Goal: Information Seeking & Learning: Learn about a topic

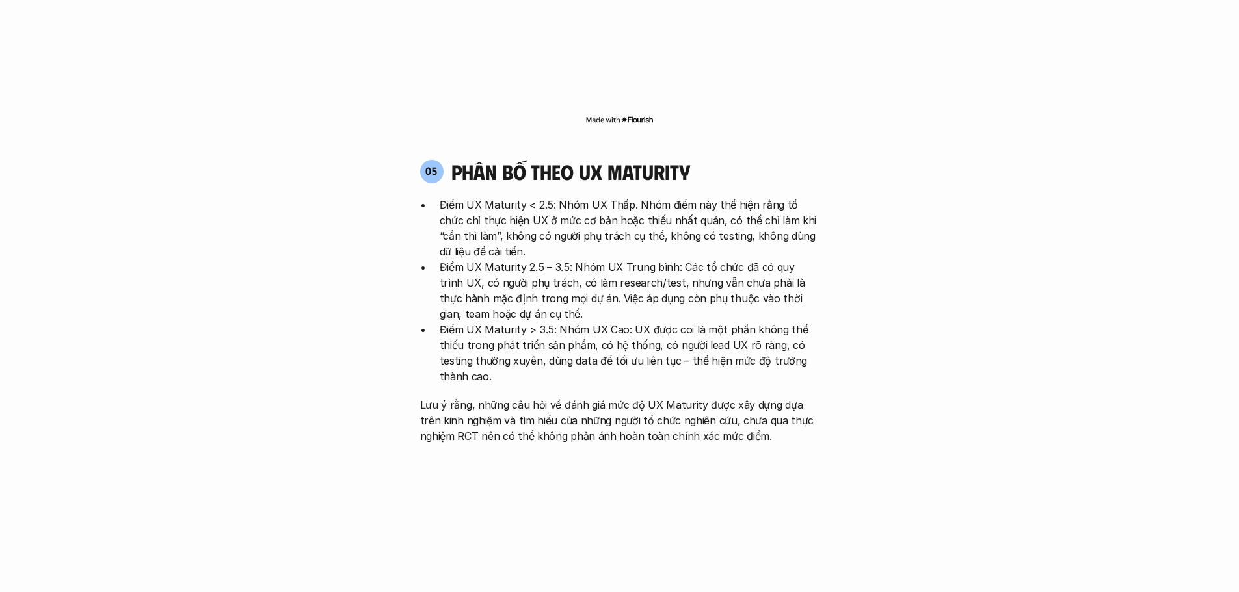
scroll to position [2601, 0]
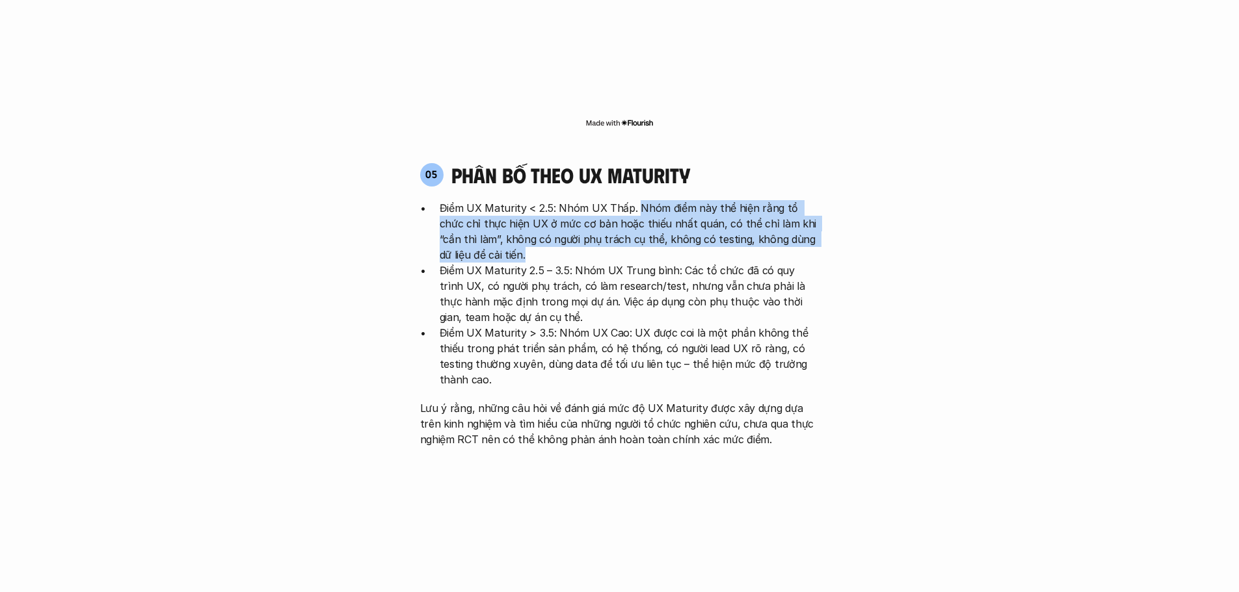
drag, startPoint x: 635, startPoint y: 124, endPoint x: 634, endPoint y: 180, distance: 55.9
click at [634, 200] on p "Điểm UX Maturity < 2.5: Nhóm UX Thấp. Nhóm điểm này thể hiện rằng tổ chức chỉ t…" at bounding box center [630, 231] width 380 height 62
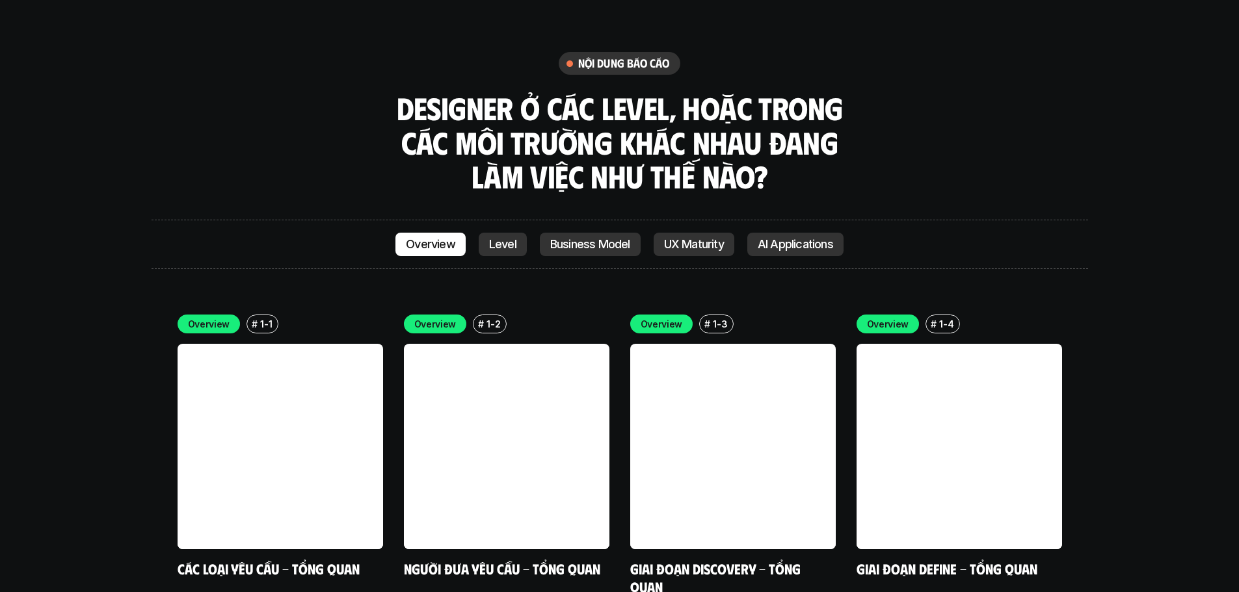
scroll to position [3642, 0]
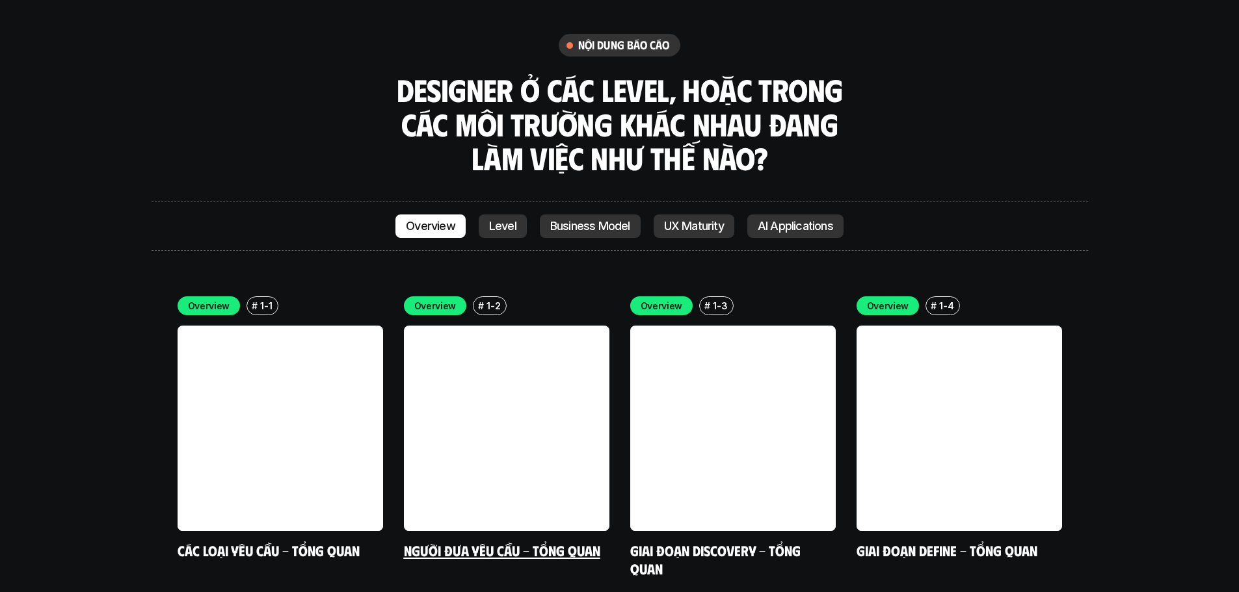
click at [532, 326] on link at bounding box center [506, 428] width 205 height 205
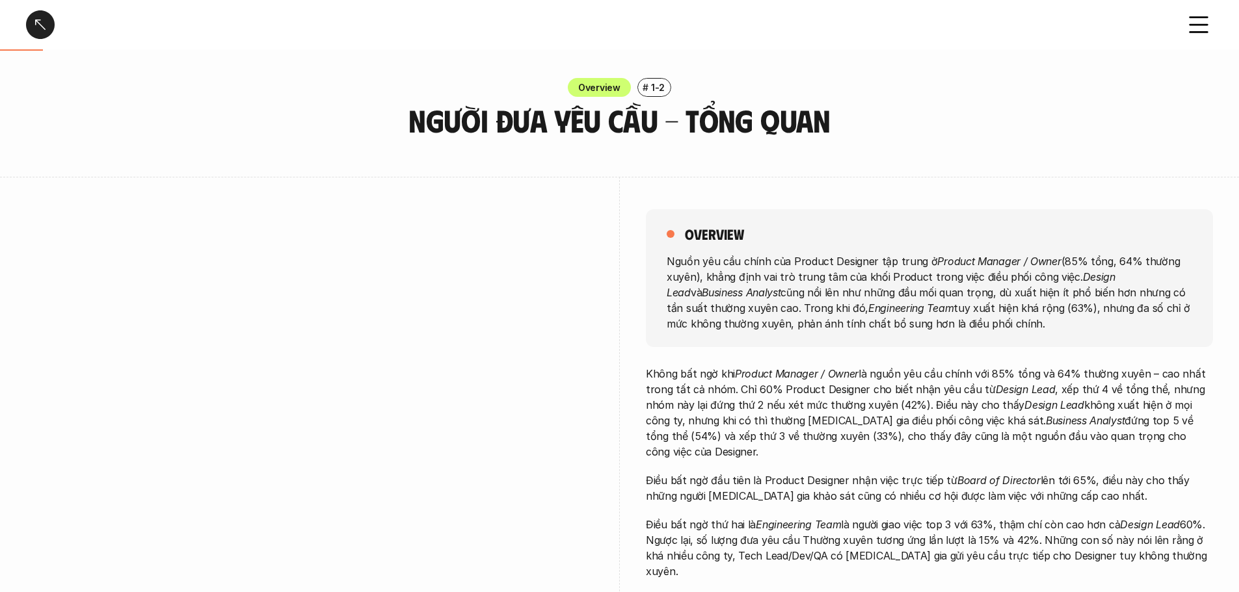
click at [38, 29] on div at bounding box center [40, 24] width 29 height 29
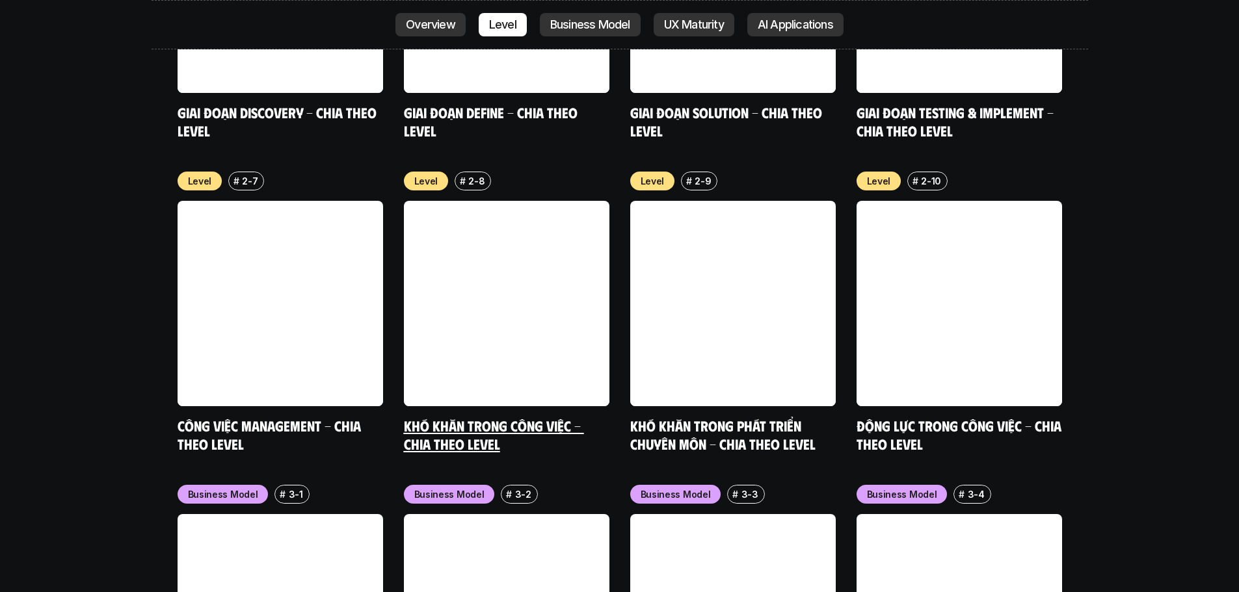
scroll to position [5024, 0]
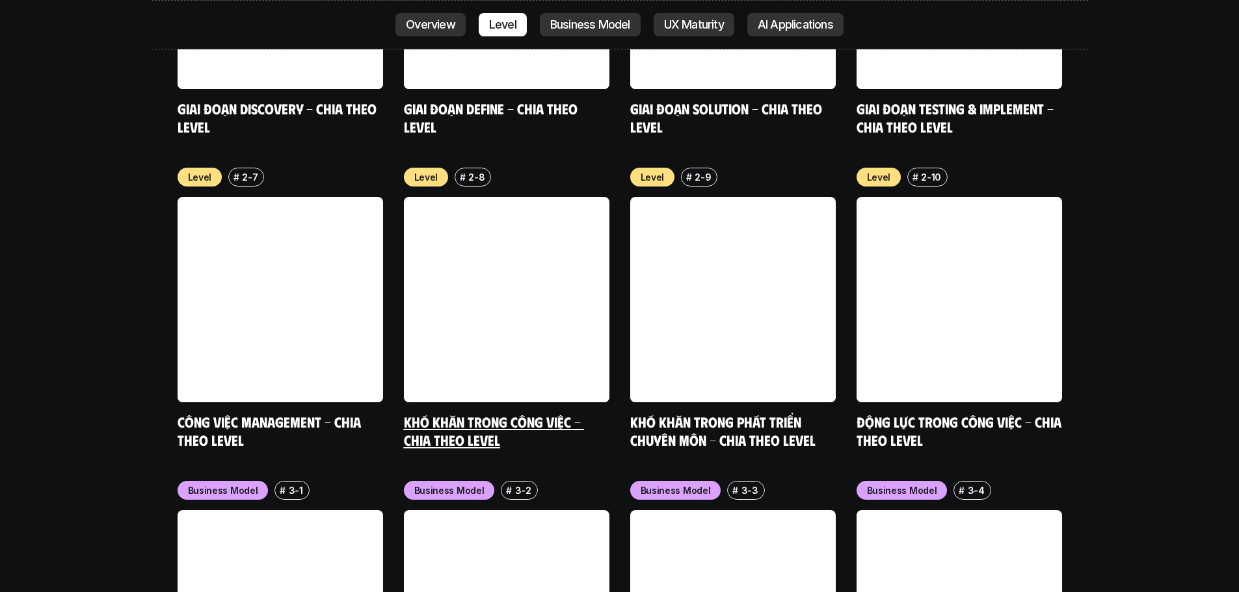
click at [503, 293] on link at bounding box center [506, 299] width 205 height 205
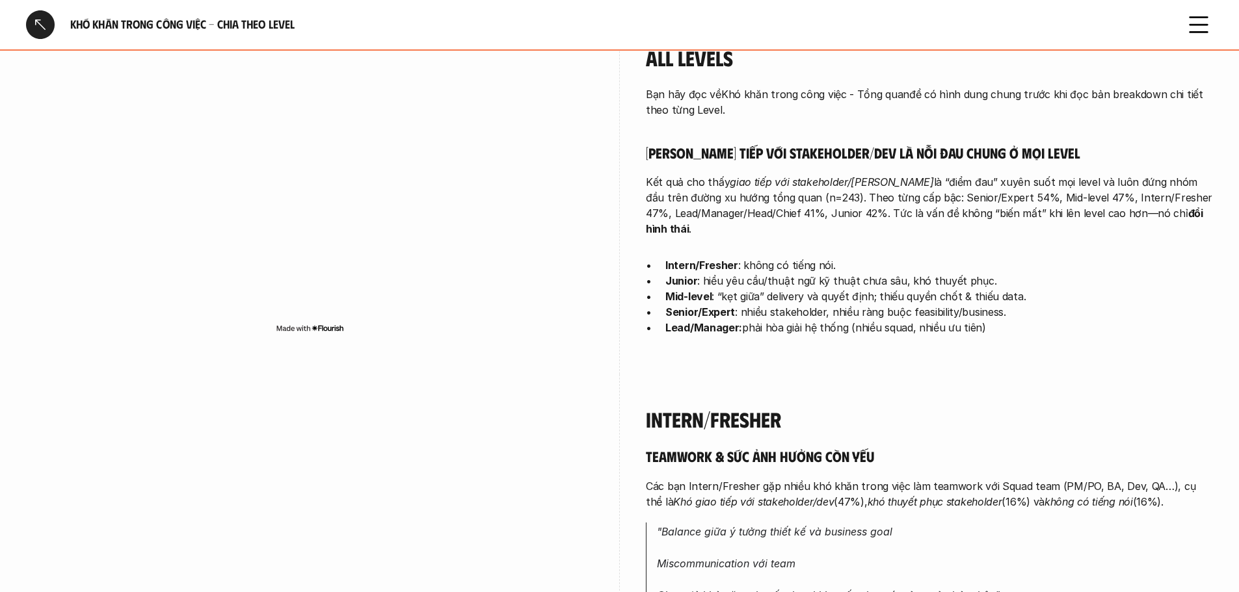
scroll to position [390, 0]
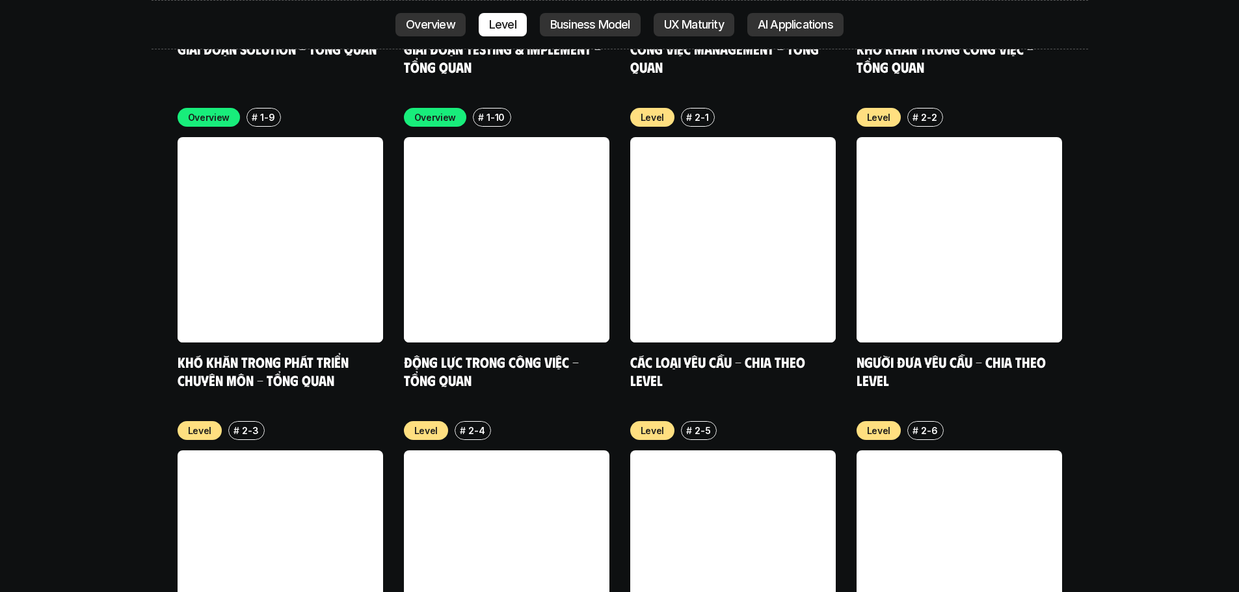
scroll to position [4439, 0]
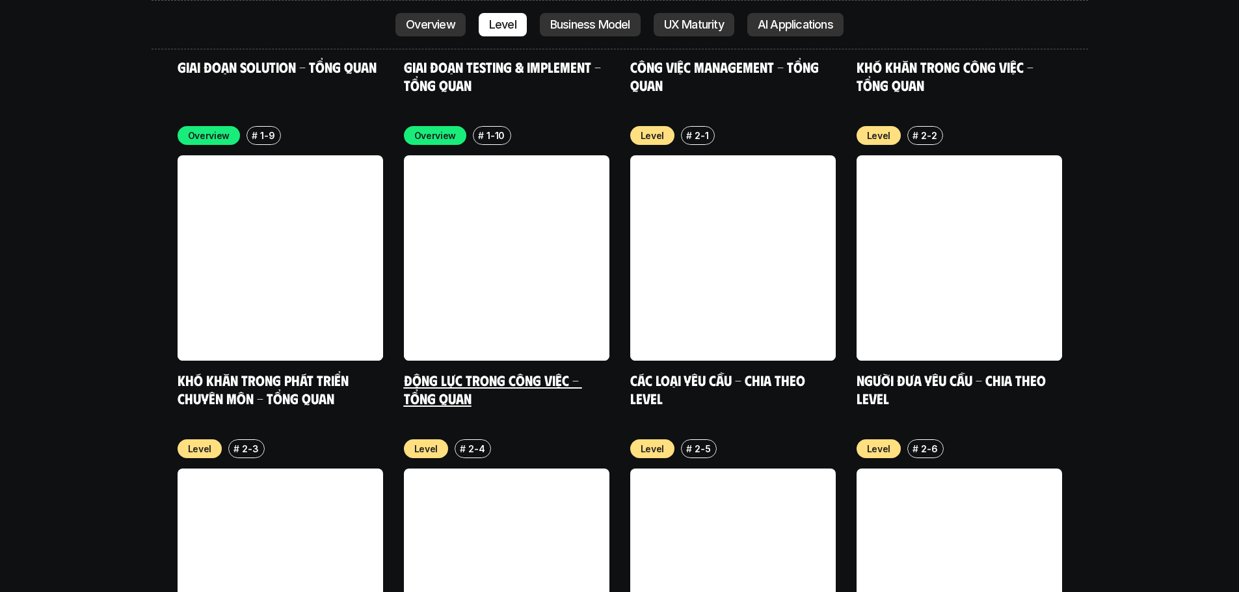
click at [526, 371] on h5 "Động lực trong công việc - Tổng quan" at bounding box center [506, 389] width 205 height 36
click at [500, 371] on h5 "Động lực trong công việc - Tổng quan" at bounding box center [506, 389] width 205 height 36
click at [509, 194] on link at bounding box center [506, 257] width 205 height 205
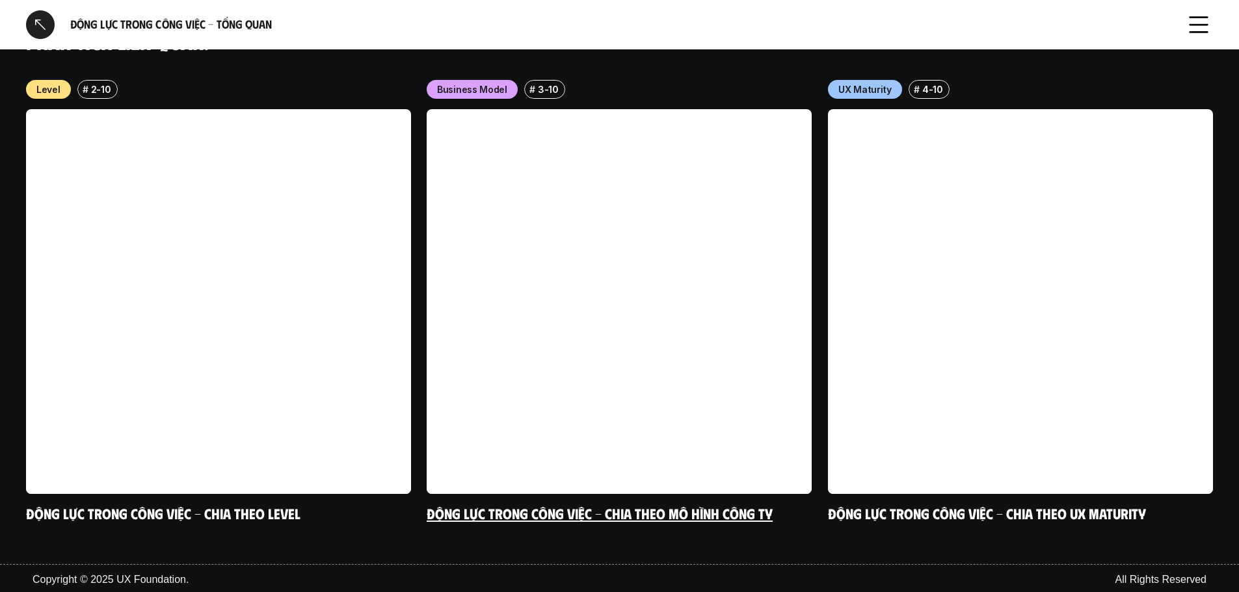
scroll to position [1336, 0]
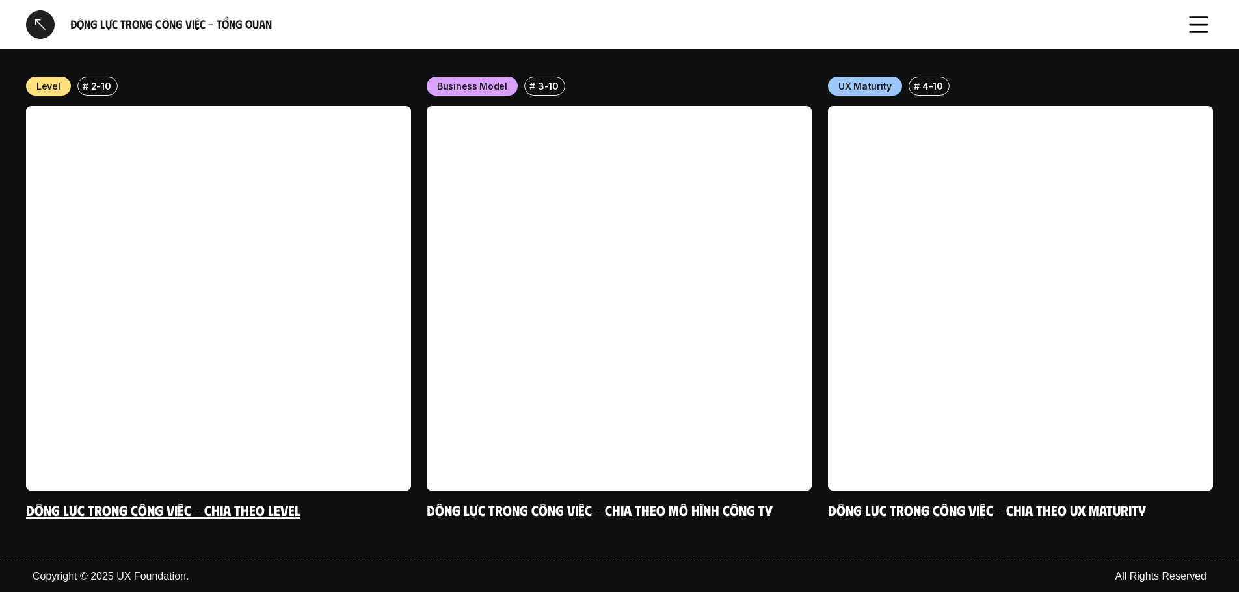
click at [283, 351] on link at bounding box center [218, 298] width 385 height 385
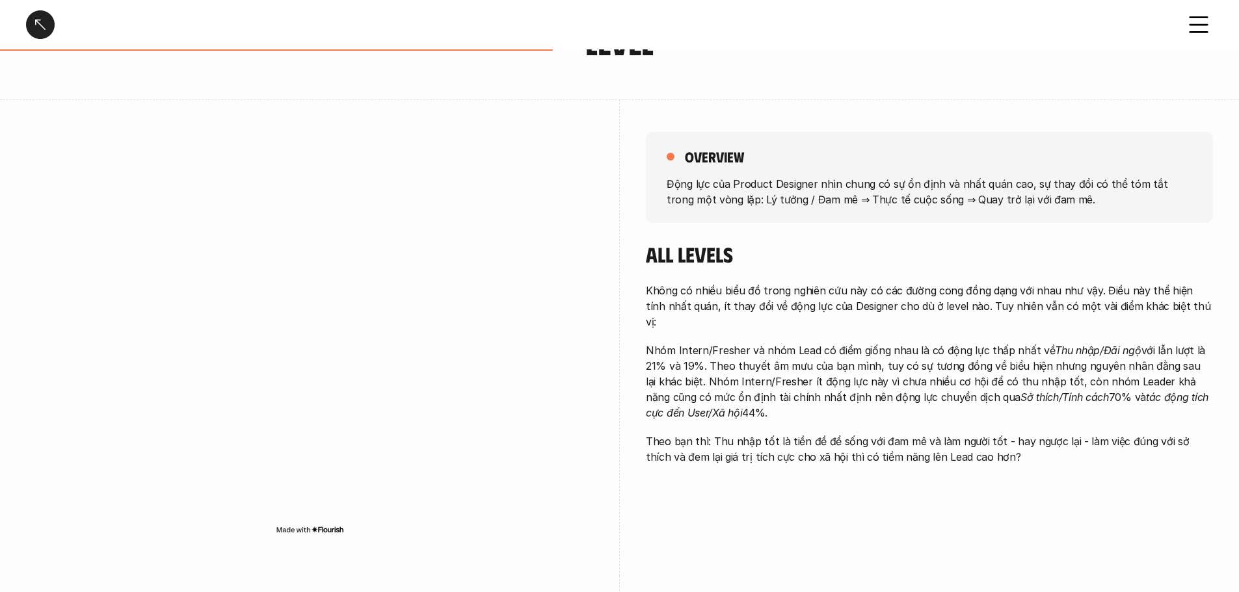
scroll to position [195, 0]
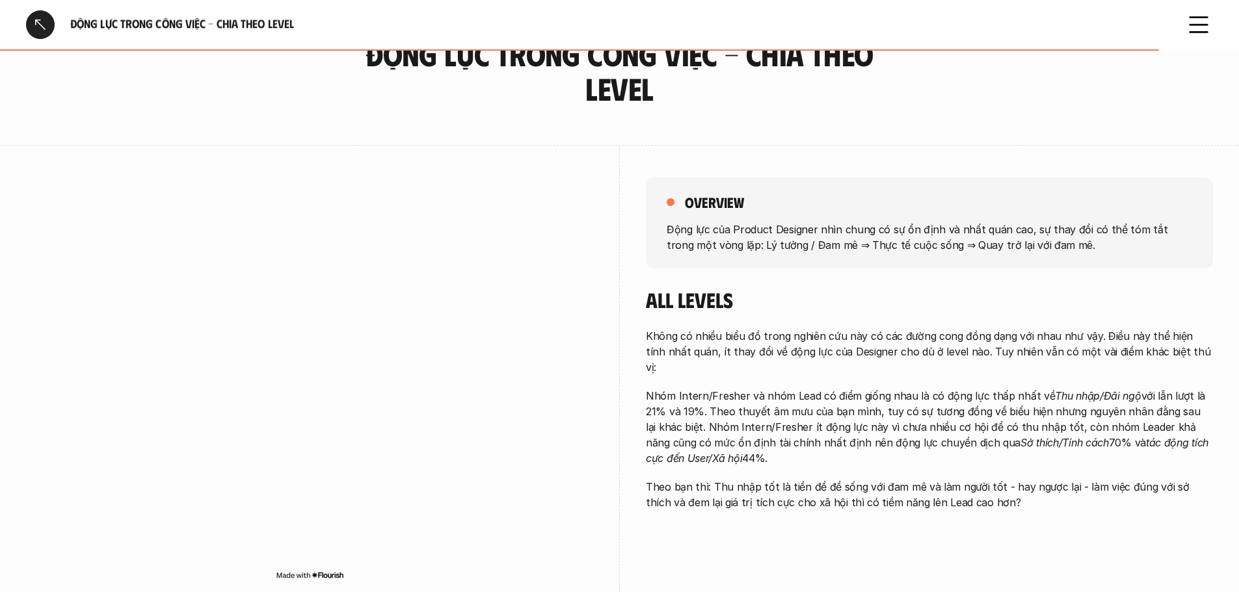
scroll to position [65, 0]
